Goal: Information Seeking & Learning: Understand process/instructions

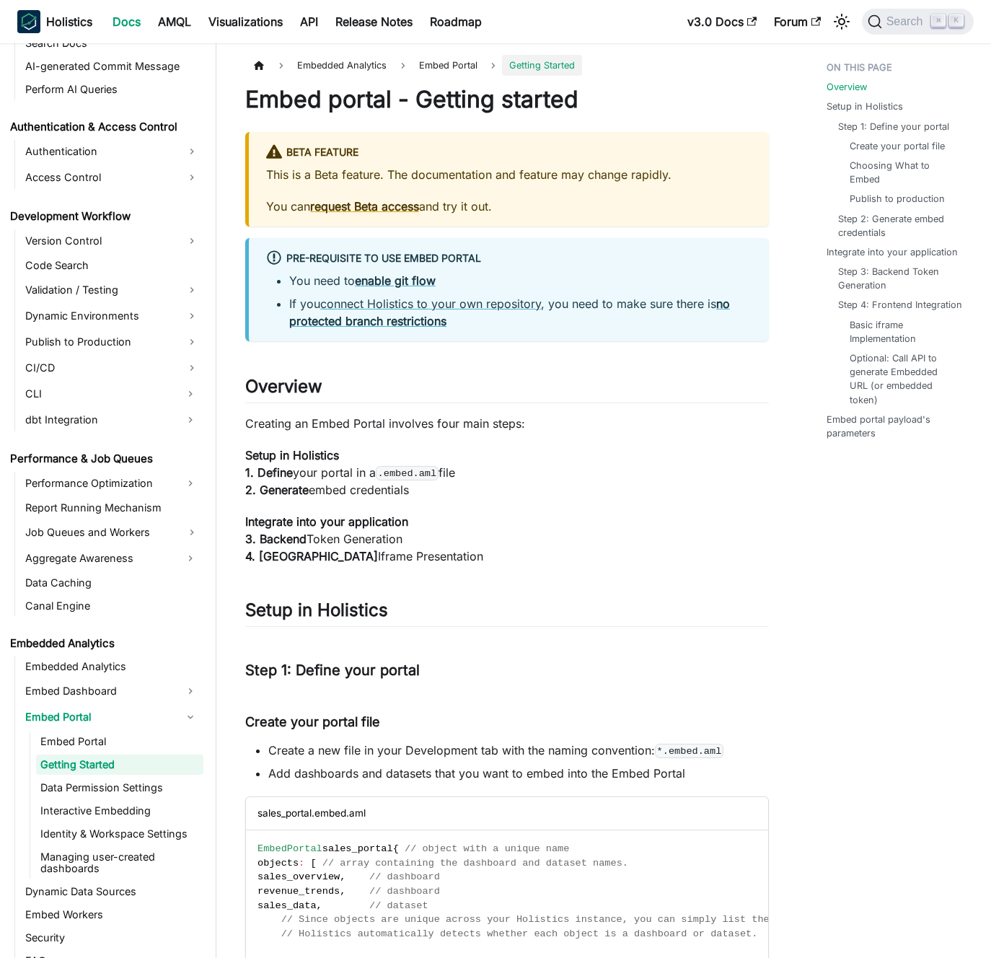
click at [551, 518] on p "Integrate into your application 3. Backend Token Generation 4. Frontend Iframe …" at bounding box center [507, 539] width 524 height 52
click at [544, 469] on p "Setup in Holistics 1. Define your portal in a .embed.aml file 2. Generate embed…" at bounding box center [507, 472] width 524 height 52
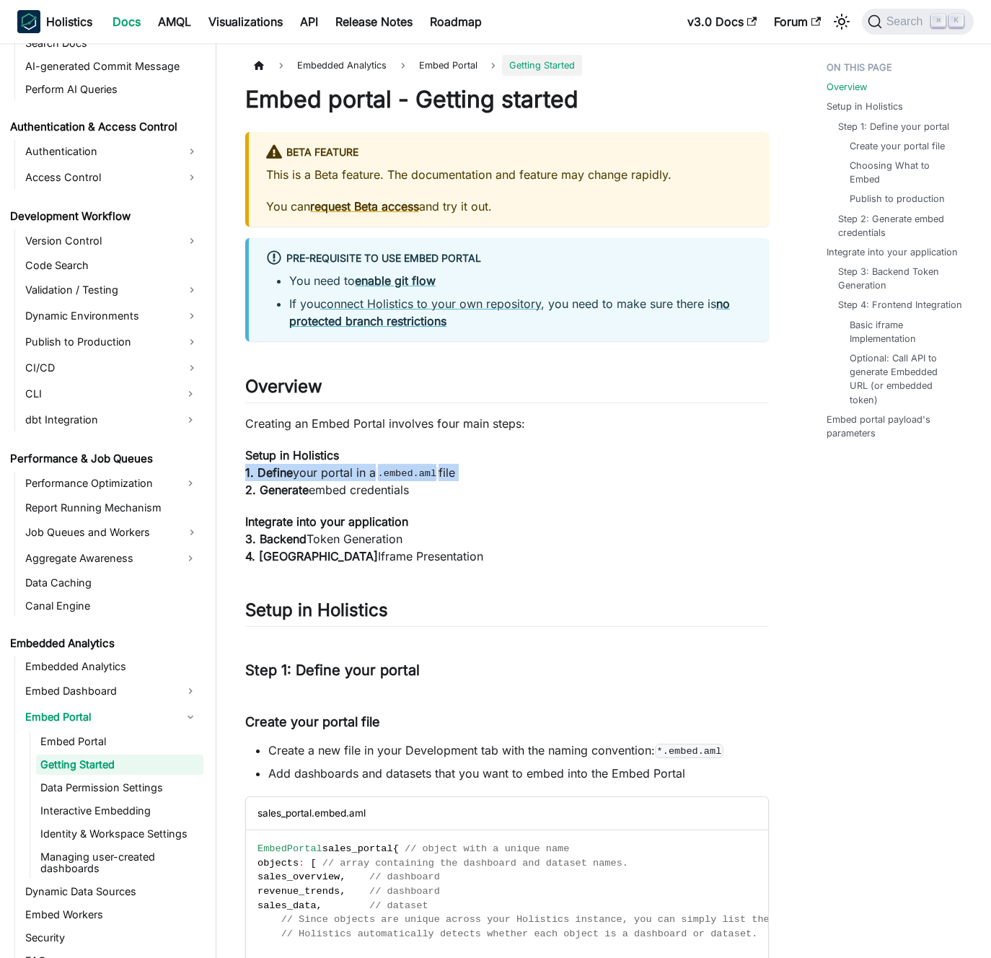
drag, startPoint x: 544, startPoint y: 469, endPoint x: 515, endPoint y: 487, distance: 34.0
click at [515, 487] on p "Setup in Holistics 1. Define your portal in a .embed.aml file 2. Generate embed…" at bounding box center [507, 472] width 524 height 52
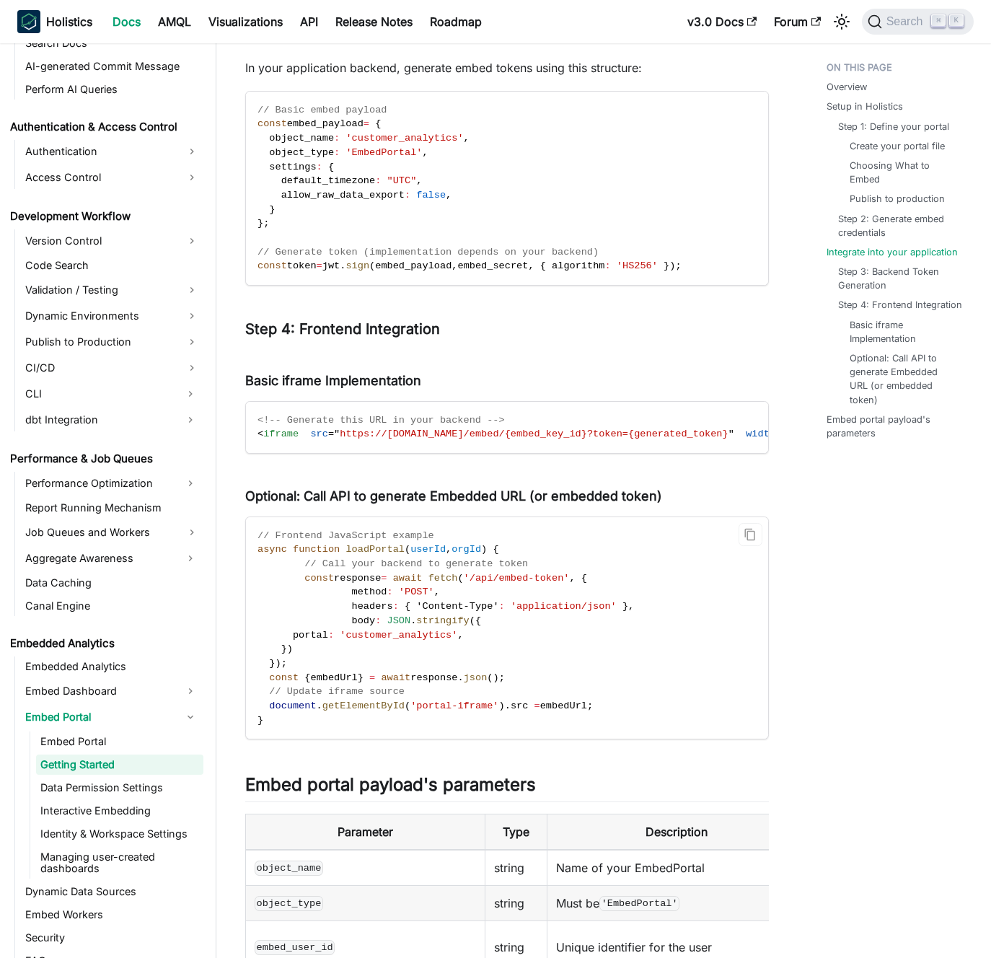
scroll to position [1794, 0]
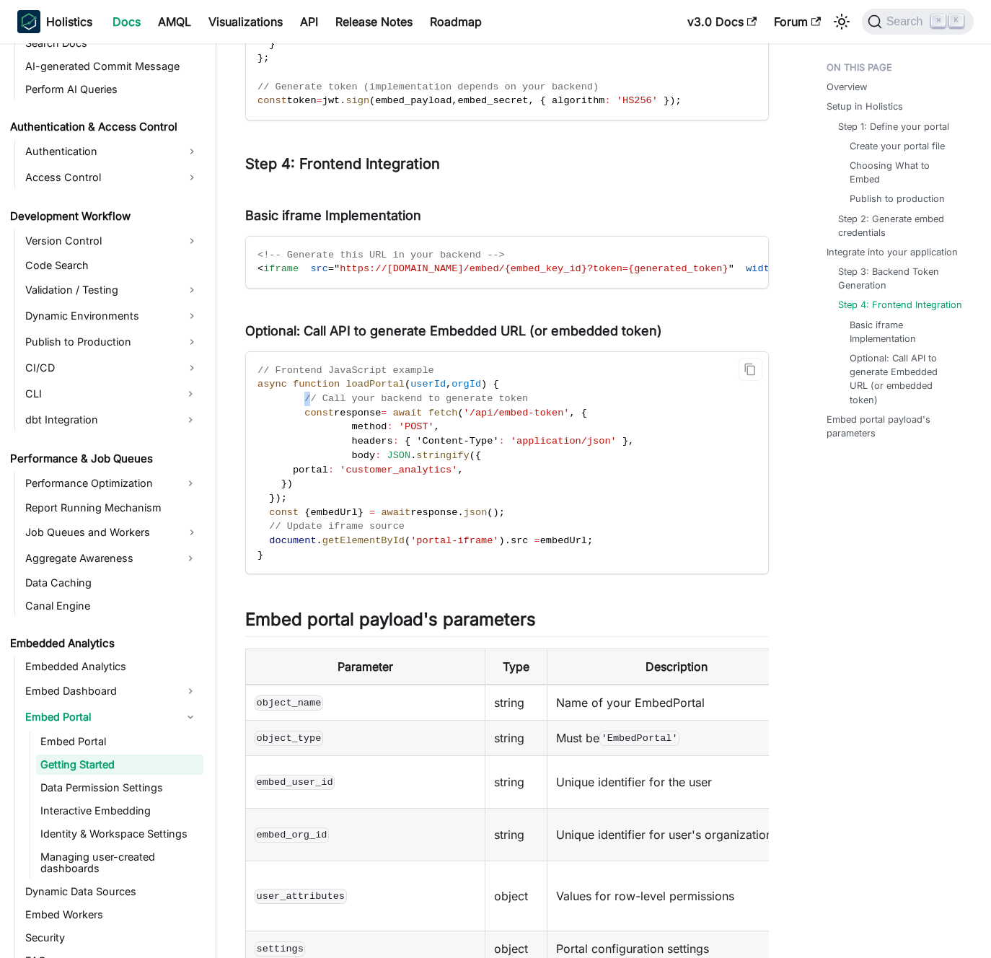
drag, startPoint x: 312, startPoint y: 411, endPoint x: 293, endPoint y: 418, distance: 19.2
click at [296, 404] on span "// Call your backend to generate token" at bounding box center [392, 398] width 270 height 11
click at [293, 404] on span at bounding box center [280, 398] width 47 height 11
drag, startPoint x: 305, startPoint y: 413, endPoint x: 273, endPoint y: 413, distance: 32.4
click at [273, 404] on span "// Call your backend to generate token" at bounding box center [392, 398] width 270 height 11
